Goal: Task Accomplishment & Management: Manage account settings

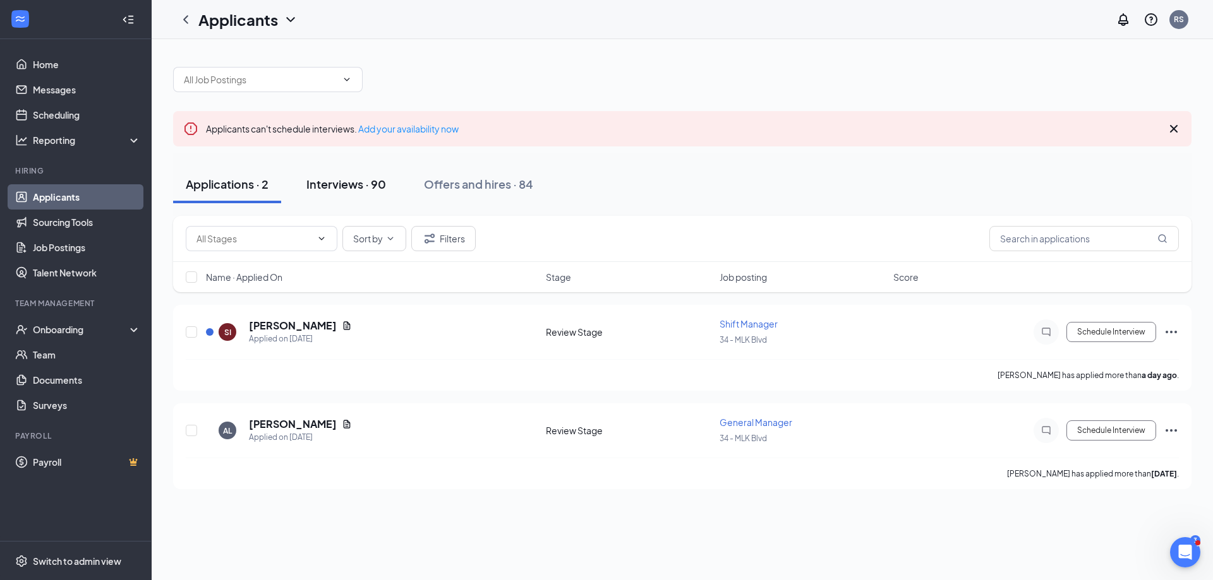
click at [359, 182] on div "Interviews · 90" at bounding box center [346, 184] width 80 height 16
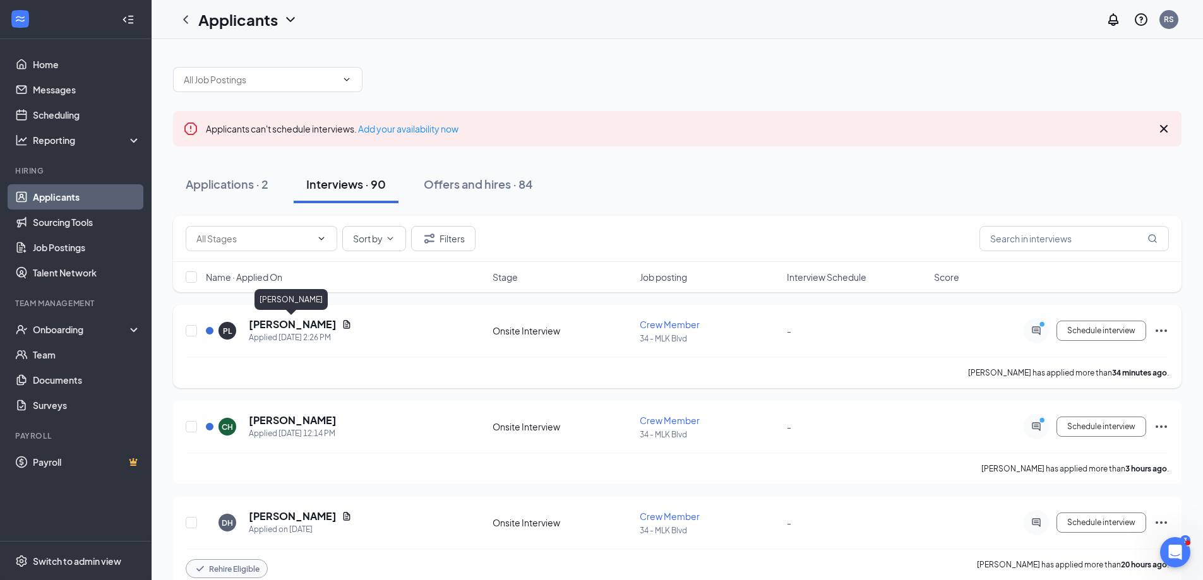
click at [290, 324] on h5 "[PERSON_NAME]" at bounding box center [293, 325] width 88 height 14
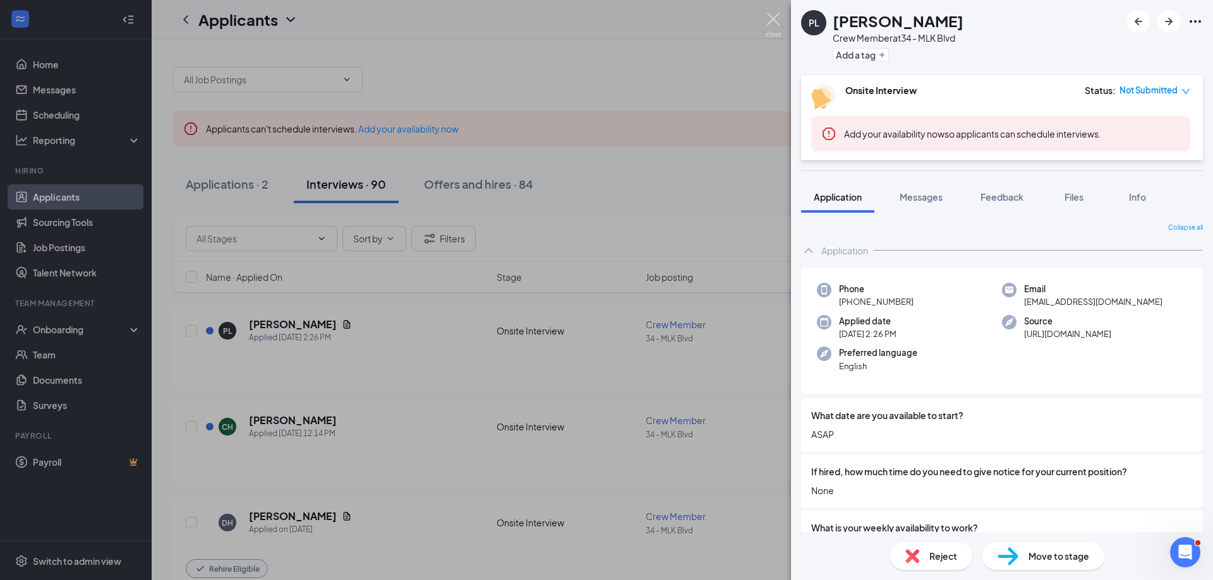
click at [774, 19] on img at bounding box center [773, 25] width 16 height 25
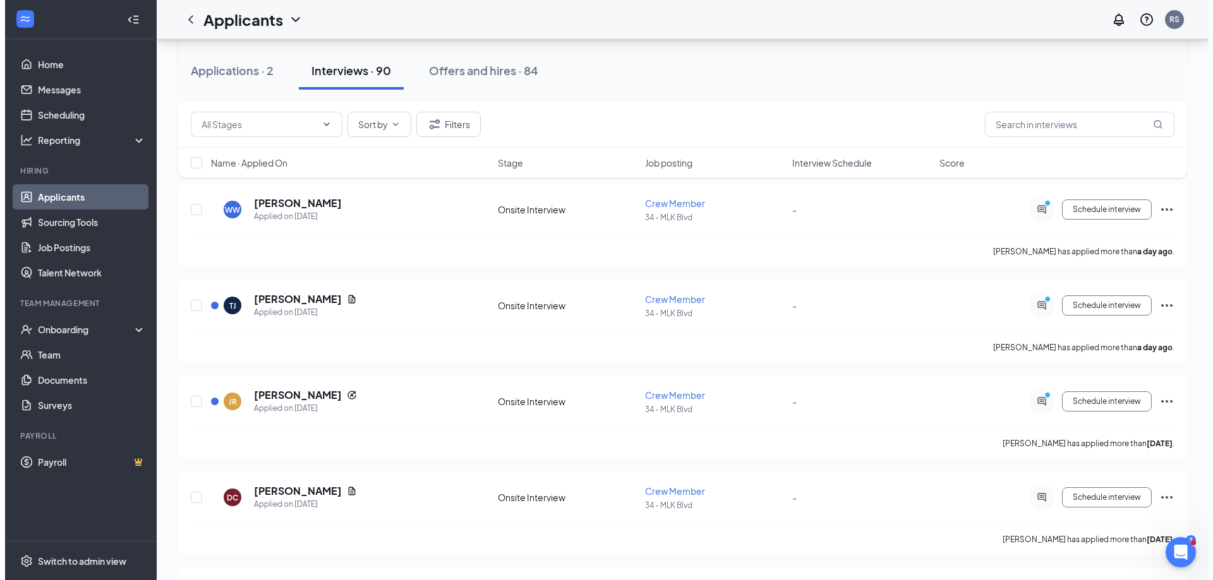
scroll to position [442, 0]
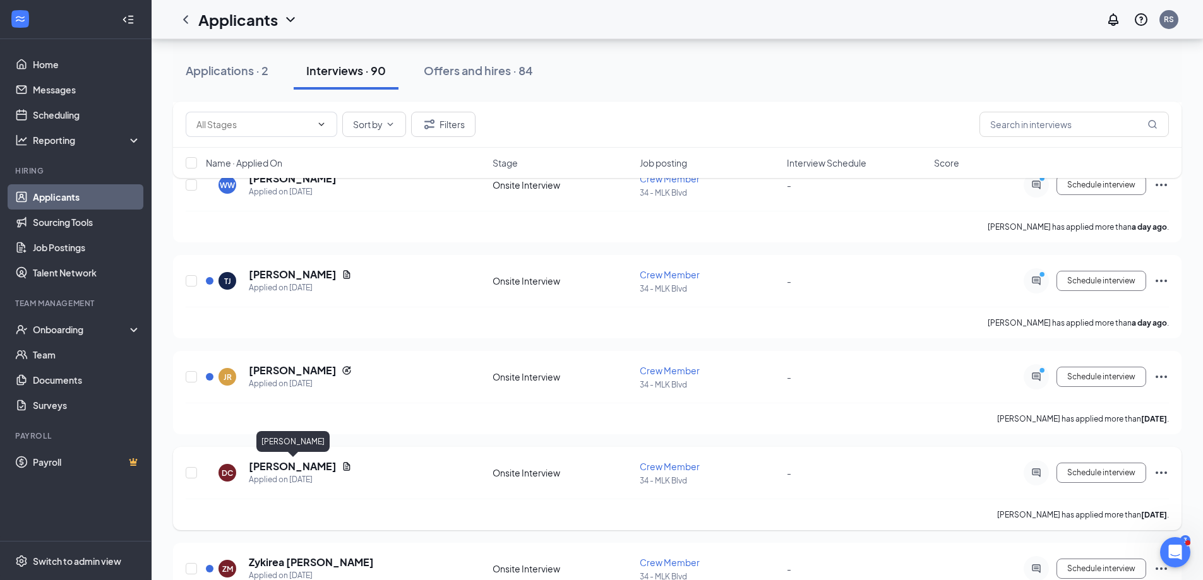
click at [298, 463] on h5 "[PERSON_NAME]" at bounding box center [293, 467] width 88 height 14
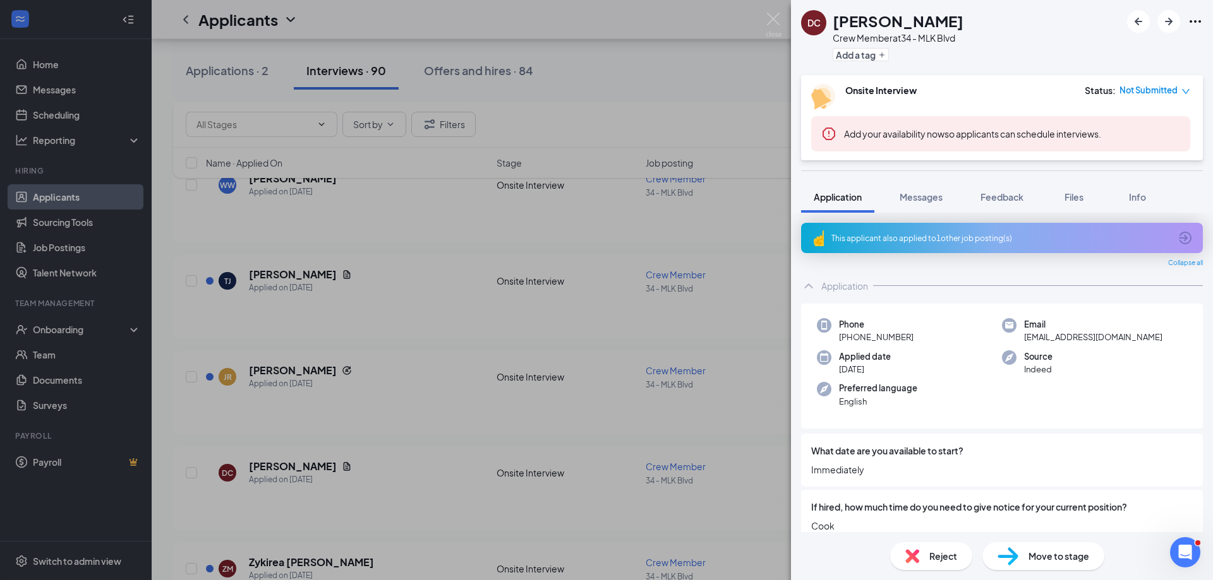
click at [782, 21] on div "DC [PERSON_NAME] Crew Member at 34 - MLK Blvd Add a tag Onsite Interview Status…" at bounding box center [606, 290] width 1213 height 580
